Goal: Information Seeking & Learning: Learn about a topic

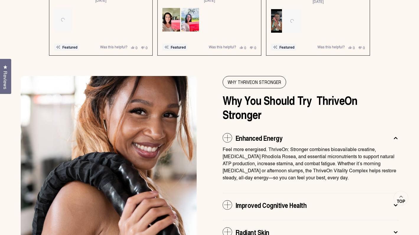
scroll to position [1197, 0]
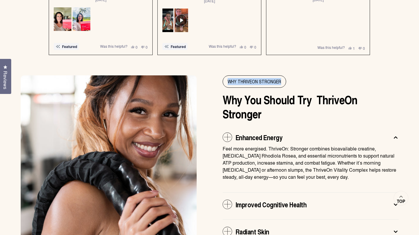
drag, startPoint x: 228, startPoint y: 79, endPoint x: 282, endPoint y: 79, distance: 54.3
click at [282, 79] on span "WHY THRIVEON STRONGER" at bounding box center [253, 82] width 63 height 12
copy span "WHY THRIVEON STRONGER"
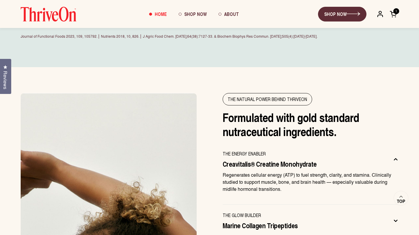
scroll to position [1718, 0]
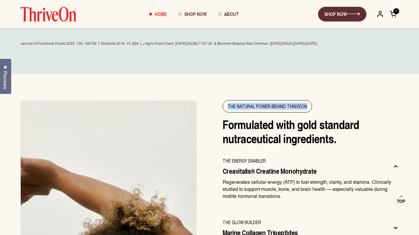
drag, startPoint x: 227, startPoint y: 89, endPoint x: 312, endPoint y: 88, distance: 85.3
copy span "The NATURAL POWER BEHIND THRIVEON"
drag, startPoint x: 223, startPoint y: 108, endPoint x: 339, endPoint y: 120, distance: 117.0
click at [339, 120] on h2 "Formulated with gold standard nutraceutical ingredients." at bounding box center [310, 131] width 176 height 28
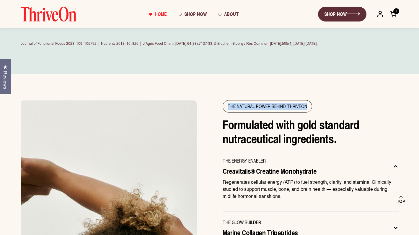
copy h2 "Formulated with gold standard nutraceutical ingredients."
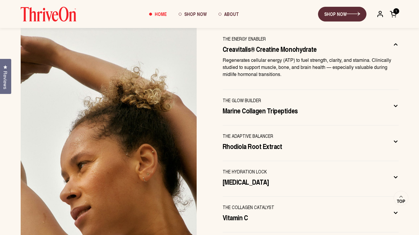
scroll to position [1808, 0]
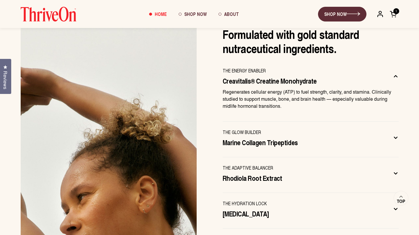
drag, startPoint x: 223, startPoint y: 53, endPoint x: 277, endPoint y: 53, distance: 54.3
click at [277, 67] on div "THE ENERGY ENABLER Creavitalis® Creatine Monohydrate" at bounding box center [305, 76] width 166 height 18
click at [223, 76] on span "Creavitalis® Creatine Monohydrate" at bounding box center [269, 80] width 94 height 9
click at [208, 70] on div "The NATURAL POWER BEHIND THRIVEON Formulated with gold standard nutraceutical i…" at bounding box center [209, 191] width 401 height 362
drag, startPoint x: 224, startPoint y: 63, endPoint x: 312, endPoint y: 63, distance: 87.9
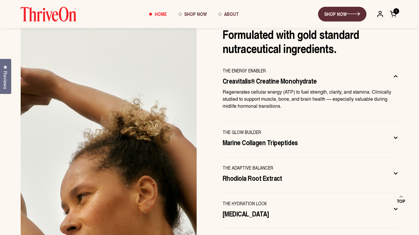
click at [312, 76] on span "Creavitalis® Creatine Monohydrate" at bounding box center [269, 80] width 94 height 9
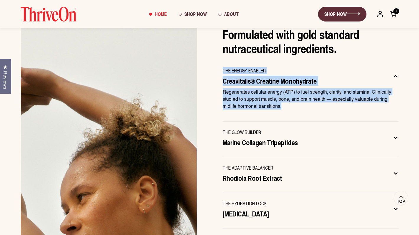
drag, startPoint x: 287, startPoint y: 89, endPoint x: 222, endPoint y: 55, distance: 73.1
click at [222, 60] on css-accordion-collapsible "THE ENERGY ENABLER Creavitalis® Creatine Monohydrate Regenerates cellular energ…" at bounding box center [310, 91] width 176 height 62
copy css-accordion-collapsible "THE ENERGY ENABLER Creavitalis® Creatine Monohydrate Regenerates cellular energ…"
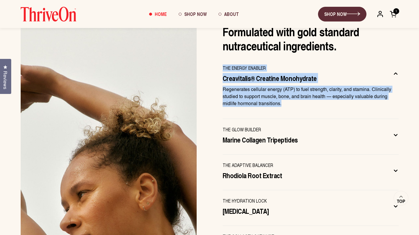
click at [269, 126] on div "THE GLOW BUILDER Marine Collagen Tripeptides" at bounding box center [305, 135] width 166 height 18
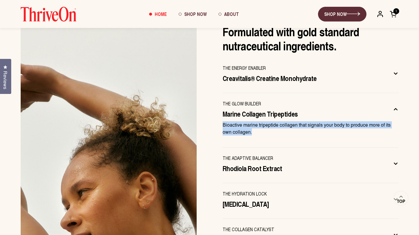
drag, startPoint x: 223, startPoint y: 107, endPoint x: 264, endPoint y: 112, distance: 41.7
click at [264, 122] on p "Bioactive marine tripeptide collagen that signals your body to produce more of …" at bounding box center [310, 129] width 176 height 14
copy p "Bioactive marine tripeptide collagen that signals your body to produce more of …"
drag, startPoint x: 224, startPoint y: 97, endPoint x: 303, endPoint y: 99, distance: 79.7
click at [303, 100] on div "THE GLOW BUILDER Marine Collagen Tripeptides" at bounding box center [305, 109] width 166 height 18
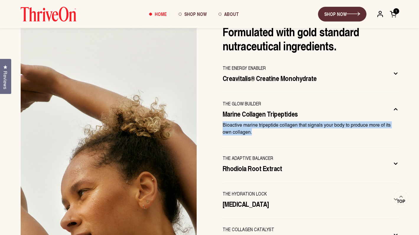
click at [267, 122] on p "Bioactive marine tripeptide collagen that signals your body to produce more of …" at bounding box center [310, 129] width 176 height 14
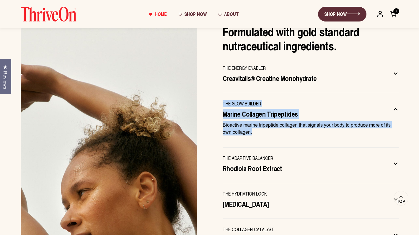
drag, startPoint x: 253, startPoint y: 115, endPoint x: 222, endPoint y: 84, distance: 43.4
click at [222, 84] on div "The NATURAL POWER BEHIND THRIVEON Formulated with gold standard nutraceutical i…" at bounding box center [209, 186] width 401 height 359
copy css-accordion-collapsible "THE GLOW BUILDER Marine Collagen Tripeptides Bioactive marine tripeptide collag…"
click at [234, 156] on button "THE ADAPTIVE BALANCER Rhodiola Root Extract" at bounding box center [310, 165] width 176 height 21
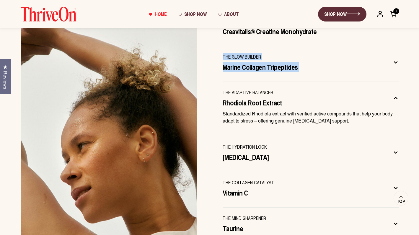
scroll to position [1857, 0]
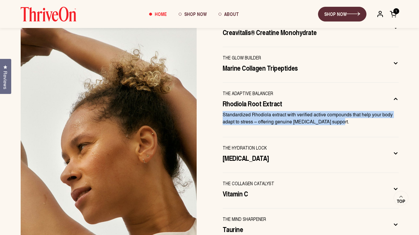
drag, startPoint x: 223, startPoint y: 98, endPoint x: 340, endPoint y: 105, distance: 116.5
click at [340, 111] on p "Standardized Rhodiola extract with verified active compounds that help your bod…" at bounding box center [310, 118] width 176 height 14
copy p "Standardized Rhodiola extract with verified active compounds that help your bod…"
click at [330, 111] on p "Standardized Rhodiola extract with verified active compounds that help your bod…" at bounding box center [310, 118] width 176 height 14
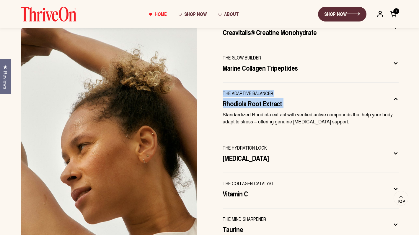
drag, startPoint x: 223, startPoint y: 97, endPoint x: 222, endPoint y: 75, distance: 22.2
click at [222, 75] on div "The NATURAL POWER BEHIND THRIVEON Formulated with gold standard nutraceutical i…" at bounding box center [209, 140] width 401 height 359
copy css-accordion-collapsible "THE ADAPTIVE BALANCER Rhodiola Root Extract"
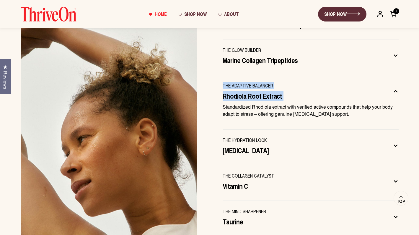
scroll to position [1861, 0]
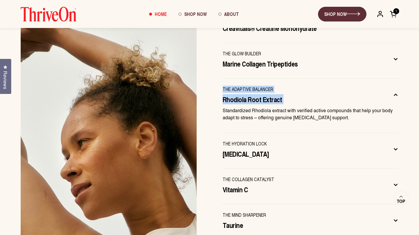
click at [256, 141] on button "THE HYDRATION LOCK [MEDICAL_DATA]" at bounding box center [310, 150] width 176 height 21
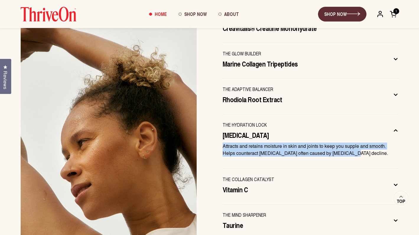
drag, startPoint x: 349, startPoint y: 134, endPoint x: 224, endPoint y: 129, distance: 125.5
click at [224, 143] on p "Attracts and retains moisture in skin and joints to keep you supple and smooth.…" at bounding box center [310, 150] width 176 height 14
copy p "Attracts and retains moisture in skin and joints to keep you supple and smooth.…"
click at [224, 143] on p "Attracts and retains moisture in skin and joints to keep you supple and smooth.…" at bounding box center [310, 150] width 176 height 14
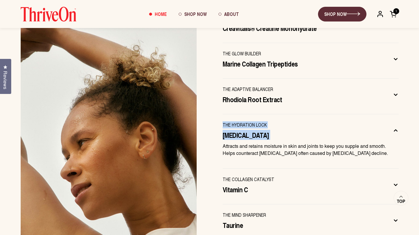
drag, startPoint x: 223, startPoint y: 127, endPoint x: 223, endPoint y: 109, distance: 18.6
click at [223, 114] on css-accordion-collapsible "THE HYDRATION LOCK [MEDICAL_DATA] Attracts and retains moisture in skin and joi…" at bounding box center [310, 141] width 176 height 55
copy css-accordion-collapsible "THE HYDRATION LOCK [MEDICAL_DATA]"
click at [249, 176] on div "THE COLLAGEN CATALYST Vitamin C" at bounding box center [305, 185] width 166 height 18
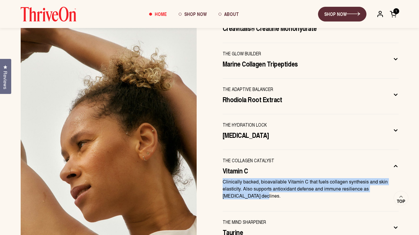
drag, startPoint x: 246, startPoint y: 177, endPoint x: 224, endPoint y: 163, distance: 26.4
click at [224, 179] on p "Clinically backed, bioavailable Vitamin C that fuels collagen synthesis and ski…" at bounding box center [310, 189] width 176 height 21
click at [222, 179] on p "Clinically backed, bioavailable Vitamin C that fuels collagen synthesis and ski…" at bounding box center [310, 189] width 176 height 21
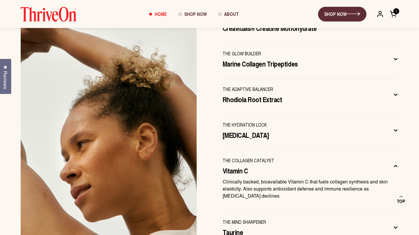
click at [223, 179] on p "Clinically backed, bioavailable Vitamin C that fuels collagen synthesis and ski…" at bounding box center [310, 189] width 176 height 21
drag, startPoint x: 223, startPoint y: 162, endPoint x: 222, endPoint y: 144, distance: 17.8
click at [222, 144] on div "The NATURAL POWER BEHIND THRIVEON Formulated with gold standard nutraceutical i…" at bounding box center [209, 138] width 401 height 362
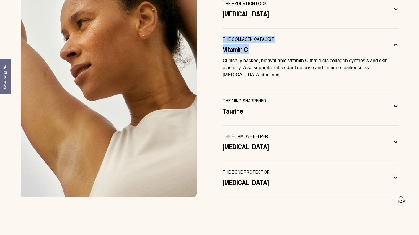
scroll to position [1991, 0]
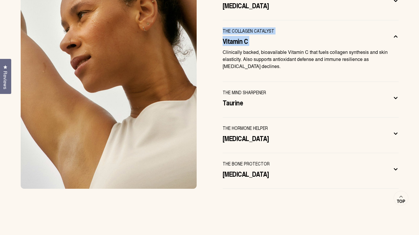
click at [246, 89] on div "THE MIND SHARPENER Taurine" at bounding box center [305, 98] width 166 height 18
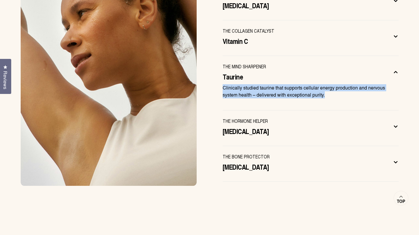
drag, startPoint x: 325, startPoint y: 78, endPoint x: 223, endPoint y: 71, distance: 101.8
click at [223, 84] on p "Clinically studied taurine that supports cellular energy production and nervous…" at bounding box center [310, 91] width 176 height 14
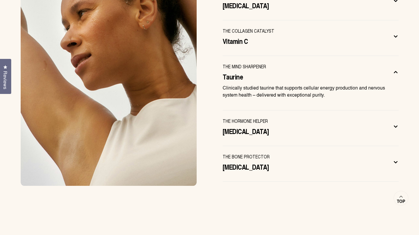
click at [224, 84] on p "Clinically studied taurine that supports cellular energy production and nervous…" at bounding box center [310, 91] width 176 height 14
drag, startPoint x: 224, startPoint y: 70, endPoint x: 223, endPoint y: 50, distance: 20.4
click at [223, 56] on css-accordion-collapsible "THE MIND SHARPENER Taurine Clinically studied taurine that supports cellular en…" at bounding box center [310, 83] width 176 height 55
click at [253, 118] on div "THE HORMONE HELPER [MEDICAL_DATA]" at bounding box center [305, 127] width 166 height 18
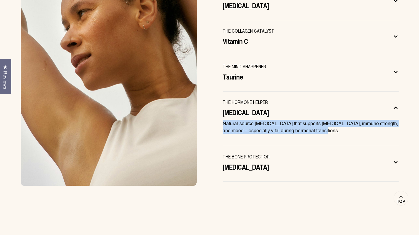
drag, startPoint x: 317, startPoint y: 112, endPoint x: 223, endPoint y: 105, distance: 94.1
click at [223, 120] on p "Natural-source [MEDICAL_DATA] that supports [MEDICAL_DATA], immune strength, an…" at bounding box center [310, 127] width 176 height 14
click at [226, 120] on p "Natural-source [MEDICAL_DATA] that supports [MEDICAL_DATA], immune strength, an…" at bounding box center [310, 127] width 176 height 14
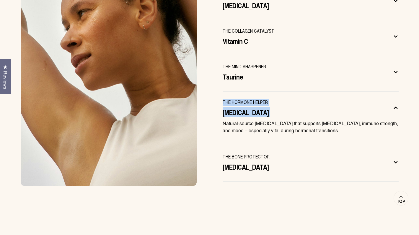
drag, startPoint x: 223, startPoint y: 105, endPoint x: 222, endPoint y: 83, distance: 21.9
click at [222, 92] on css-accordion-collapsible "THE HORMONE HELPER [MEDICAL_DATA] Natural-source [MEDICAL_DATA] that supports […" at bounding box center [310, 119] width 176 height 55
click at [261, 153] on div "THE BONE PROTECTOR [MEDICAL_DATA]" at bounding box center [305, 162] width 166 height 18
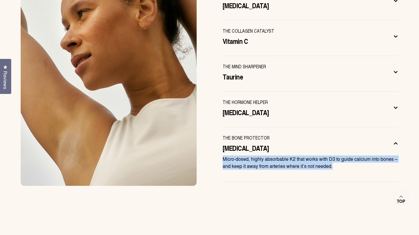
drag, startPoint x: 334, startPoint y: 150, endPoint x: 223, endPoint y: 143, distance: 111.2
click at [223, 156] on p "Micro-dosed, highly absorbable K2 that works with D3 to guide calcium into bone…" at bounding box center [310, 163] width 176 height 14
click at [228, 156] on p "Micro-dosed, highly absorbable K2 that works with D3 to guide calcium into bone…" at bounding box center [310, 163] width 176 height 14
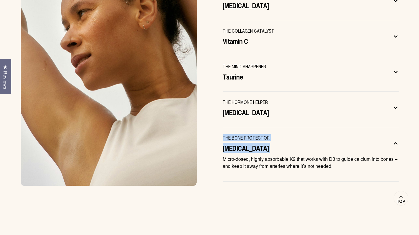
drag, startPoint x: 223, startPoint y: 141, endPoint x: 222, endPoint y: 120, distance: 20.7
click at [222, 127] on css-accordion-collapsible "THE BONE PROTECTOR [MEDICAL_DATA] Micro-dosed, highly absorbable K2 that works …" at bounding box center [310, 154] width 176 height 55
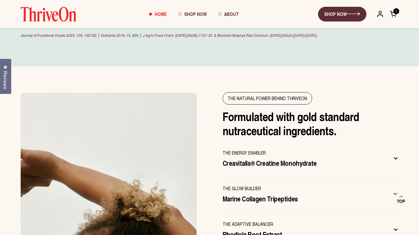
scroll to position [1725, 0]
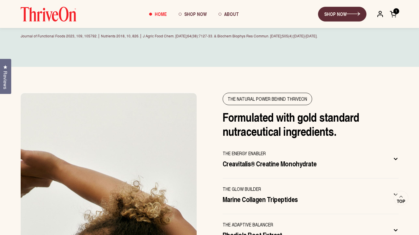
click at [248, 110] on h2 "Formulated with gold standard nutraceutical ingredients." at bounding box center [310, 124] width 176 height 28
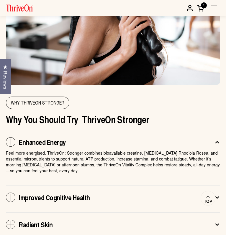
scroll to position [2069, 0]
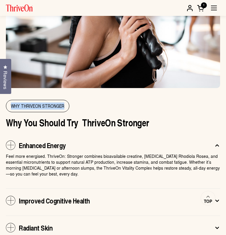
drag, startPoint x: 65, startPoint y: 101, endPoint x: 11, endPoint y: 101, distance: 54.6
click at [11, 101] on span "WHY THRIVEON STRONGER" at bounding box center [37, 106] width 63 height 12
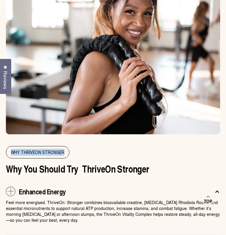
scroll to position [2027, 0]
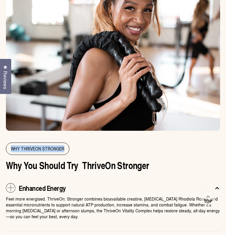
drag, startPoint x: 148, startPoint y: 161, endPoint x: 1, endPoint y: 161, distance: 146.4
click at [1, 161] on div "WHY THRIVEON STRONGER Why You Should Try  ThriveOn Stronger Enhanced Energy Fee…" at bounding box center [113, 177] width 226 height 379
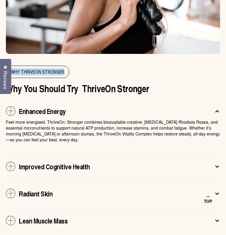
scroll to position [2109, 0]
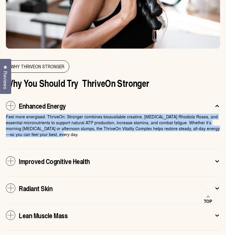
drag, startPoint x: 35, startPoint y: 129, endPoint x: 5, endPoint y: 112, distance: 33.9
click at [5, 112] on div "WHY THRIVEON STRONGER Why You Should Try  ThriveOn Stronger Enhanced Energy Fee…" at bounding box center [113, 95] width 226 height 379
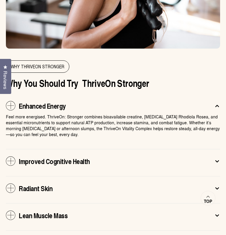
click at [6, 114] on p "Feel more energised. ThriveOn: Stronger combines bioavailable creatine, [MEDICA…" at bounding box center [113, 126] width 214 height 24
drag, startPoint x: 6, startPoint y: 111, endPoint x: 19, endPoint y: 103, distance: 14.7
click at [18, 103] on css-accordion-collapsible "Enhanced Energy Feel more energised. ThriveOn: Stronger combines bioavailable c…" at bounding box center [113, 121] width 214 height 55
click at [5, 117] on div "WHY THRIVEON STRONGER Why You Should Try  ThriveOn Stronger Enhanced Energy Fee…" at bounding box center [113, 95] width 226 height 379
drag, startPoint x: 6, startPoint y: 111, endPoint x: 20, endPoint y: 98, distance: 19.2
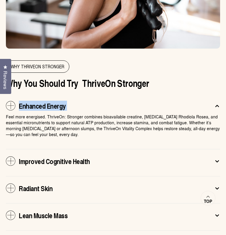
click at [20, 98] on css-accordion-collapsible "Enhanced Energy Feel more energised. ThriveOn: Stronger combines bioavailable c…" at bounding box center [113, 121] width 214 height 55
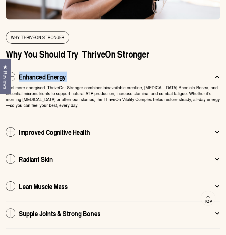
scroll to position [2140, 0]
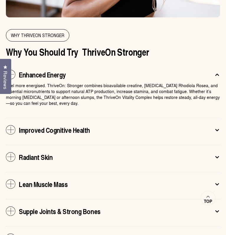
click at [96, 118] on css-accordion-collapsible "Improved Cognitive Health Stay sharp and steady. [PERSON_NAME] and [PERSON_NAME…" at bounding box center [113, 131] width 214 height 27
click at [78, 127] on span "Improved Cognitive Health" at bounding box center [54, 129] width 71 height 9
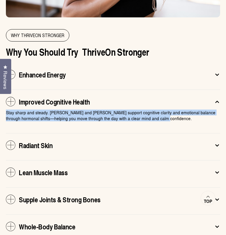
drag, startPoint x: 148, startPoint y: 114, endPoint x: 5, endPoint y: 109, distance: 142.9
click at [5, 109] on div "WHY THRIVEON STRONGER Why You Should Try  ThriveOn Stronger Enhanced Energy Fee…" at bounding box center [113, 59] width 226 height 368
click at [9, 110] on p "Stay sharp and steady. [PERSON_NAME] and [PERSON_NAME] support cognitive clarit…" at bounding box center [113, 116] width 214 height 12
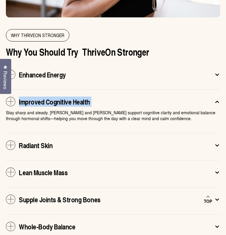
drag, startPoint x: 7, startPoint y: 107, endPoint x: 18, endPoint y: 100, distance: 13.4
click at [18, 100] on css-accordion-collapsible "Improved Cognitive Health Stay sharp and steady. [PERSON_NAME] and [PERSON_NAME…" at bounding box center [113, 112] width 214 height 44
click at [62, 141] on div "Radiant Skin" at bounding box center [115, 145] width 192 height 9
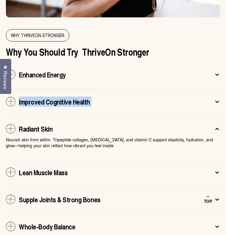
drag, startPoint x: 102, startPoint y: 140, endPoint x: 6, endPoint y: 133, distance: 95.6
click at [6, 137] on p "Nourish skin from within. Tripeptide collagen, [MEDICAL_DATA], and vitamin C su…" at bounding box center [113, 143] width 214 height 12
click at [14, 137] on p "Nourish skin from within. Tripeptide collagen, [MEDICAL_DATA], and vitamin C su…" at bounding box center [113, 143] width 214 height 12
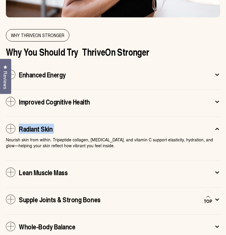
drag, startPoint x: 6, startPoint y: 134, endPoint x: 21, endPoint y: 125, distance: 17.5
click at [21, 125] on css-accordion-collapsible "Radiant Skin Nourish skin from within. Tripeptide collagen, [MEDICAL_DATA], and…" at bounding box center [113, 139] width 214 height 44
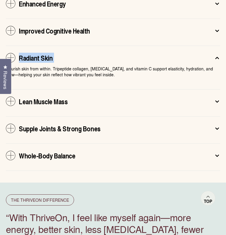
scroll to position [2213, 0]
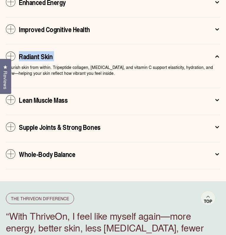
click at [58, 96] on span "Lean Muscle Mass" at bounding box center [43, 99] width 49 height 9
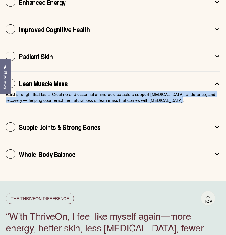
drag, startPoint x: 170, startPoint y: 94, endPoint x: 17, endPoint y: 89, distance: 153.2
click at [17, 91] on p "Build strength that lasts. Creatine and essential amino-acid cofactors support …" at bounding box center [113, 97] width 214 height 12
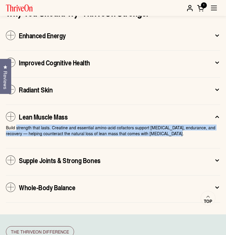
scroll to position [2178, 0]
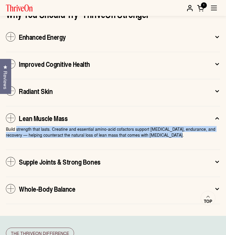
click at [162, 128] on p "Build strength that lasts. Creatine and essential amino-acid cofactors support …" at bounding box center [113, 132] width 214 height 12
drag, startPoint x: 170, startPoint y: 129, endPoint x: 6, endPoint y: 124, distance: 163.5
click at [6, 126] on p "Build strength that lasts. Creatine and essential amino-acid cofactors support …" at bounding box center [113, 132] width 214 height 12
click at [7, 126] on p "Build strength that lasts. Creatine and essential amino-acid cofactors support …" at bounding box center [113, 132] width 214 height 12
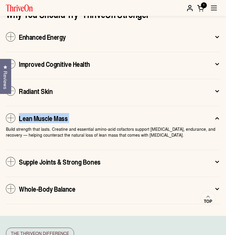
drag, startPoint x: 6, startPoint y: 122, endPoint x: 19, endPoint y: 114, distance: 15.6
click at [19, 114] on css-accordion-collapsible "Lean Muscle Mass Build strength that lasts. Creatine and essential amino-acid c…" at bounding box center [113, 129] width 214 height 44
click at [62, 157] on span "Supple Joints & Strong Bones" at bounding box center [60, 161] width 82 height 9
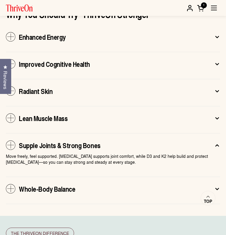
click at [113, 157] on p "Move freely, feel supported. [MEDICAL_DATA] supports joint comfort, while D3 an…" at bounding box center [113, 159] width 214 height 12
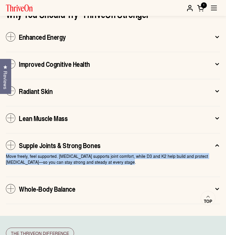
drag, startPoint x: 117, startPoint y: 157, endPoint x: 4, endPoint y: 152, distance: 113.4
click at [3, 152] on div "WHY THRIVEON STRONGER Why You Should Try  ThriveOn Stronger Enhanced Energy Fee…" at bounding box center [113, 21] width 226 height 368
click at [10, 153] on p "Move freely, feel supported. [MEDICAL_DATA] supports joint comfort, while D3 an…" at bounding box center [113, 159] width 214 height 12
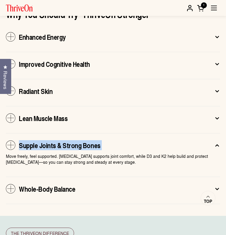
drag, startPoint x: 6, startPoint y: 149, endPoint x: 17, endPoint y: 141, distance: 13.5
click at [17, 141] on css-accordion-collapsible "Supple Joints & Strong Bones Move freely, feel supported. [MEDICAL_DATA] suppor…" at bounding box center [113, 156] width 214 height 44
click at [63, 185] on span "Whole-Body Balance" at bounding box center [47, 188] width 56 height 9
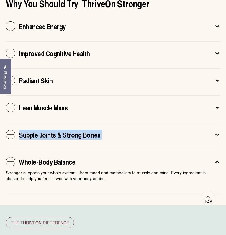
scroll to position [2190, 0]
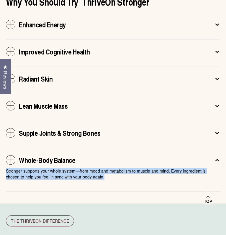
drag, startPoint x: 91, startPoint y: 171, endPoint x: 6, endPoint y: 165, distance: 84.3
click at [6, 168] on p "Stronger supports your whole system—from mood and metabolism to muscle and mind…" at bounding box center [113, 174] width 214 height 12
click at [8, 168] on p "Stronger supports your whole system—from mood and metabolism to muscle and mind…" at bounding box center [113, 174] width 214 height 12
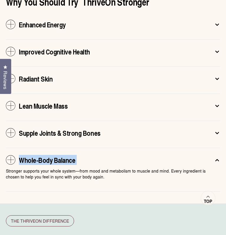
drag, startPoint x: 6, startPoint y: 165, endPoint x: 21, endPoint y: 155, distance: 18.1
click at [21, 155] on css-accordion-collapsible "Whole-Body Balance Stronger supports your whole system—from mood and metabolism…" at bounding box center [113, 170] width 214 height 44
